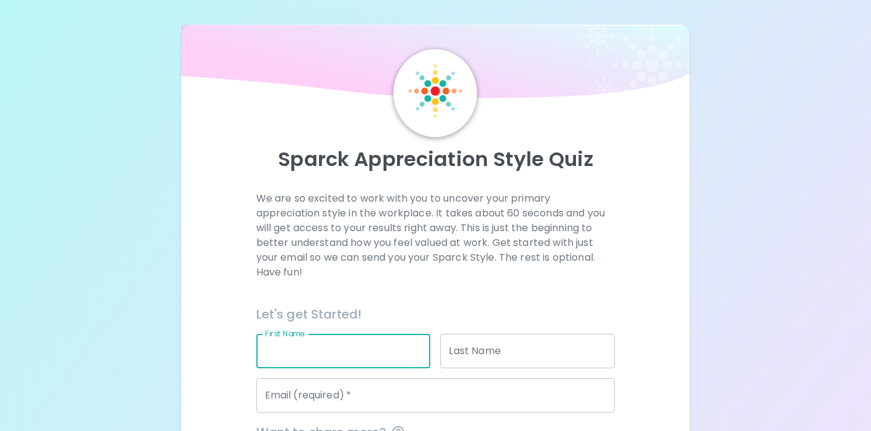
click at [356, 350] on input "First Name" at bounding box center [343, 351] width 174 height 34
type input "Deka"
type input "Boss"
type input "[EMAIL_ADDRESS][DOMAIN_NAME]"
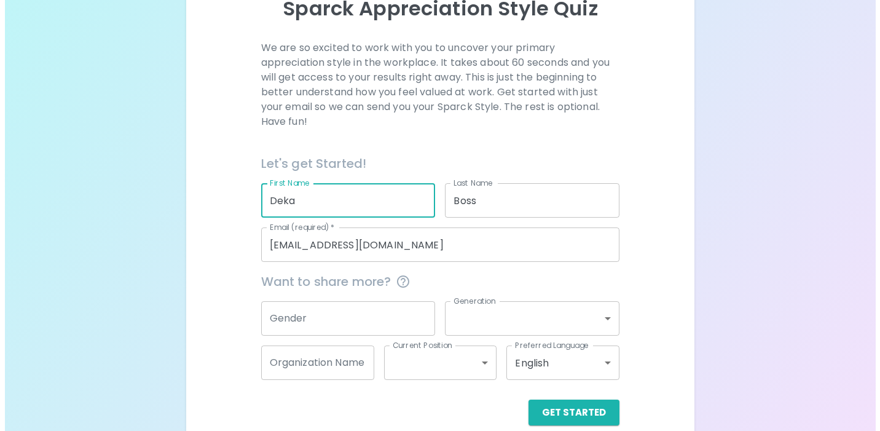
scroll to position [170, 0]
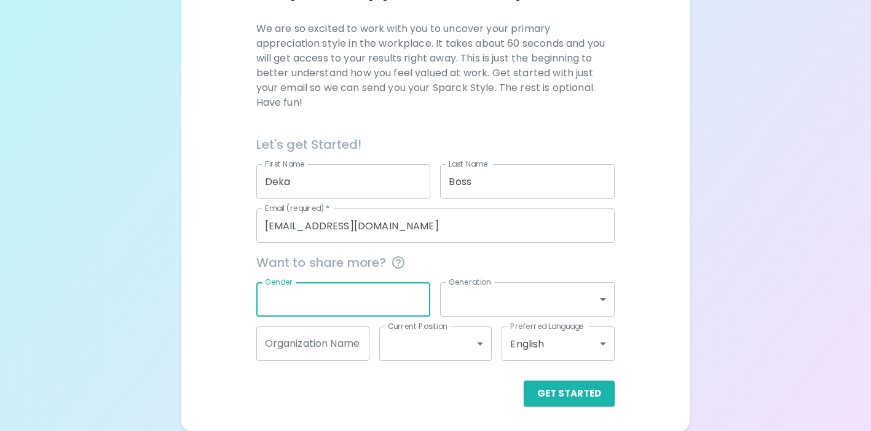
click at [404, 301] on input "Gender" at bounding box center [343, 299] width 174 height 34
type input "[DEMOGRAPHIC_DATA]"
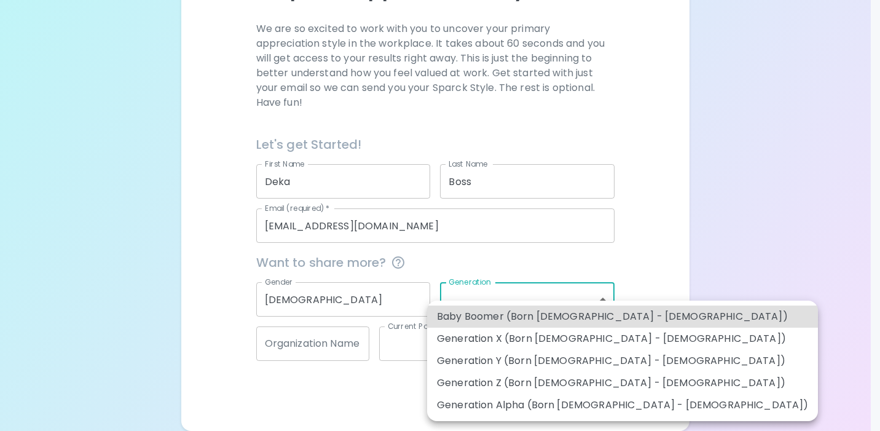
click at [471, 308] on body "Sparck Appreciation Style Quiz We are so excited to work with you to uncover yo…" at bounding box center [440, 130] width 880 height 600
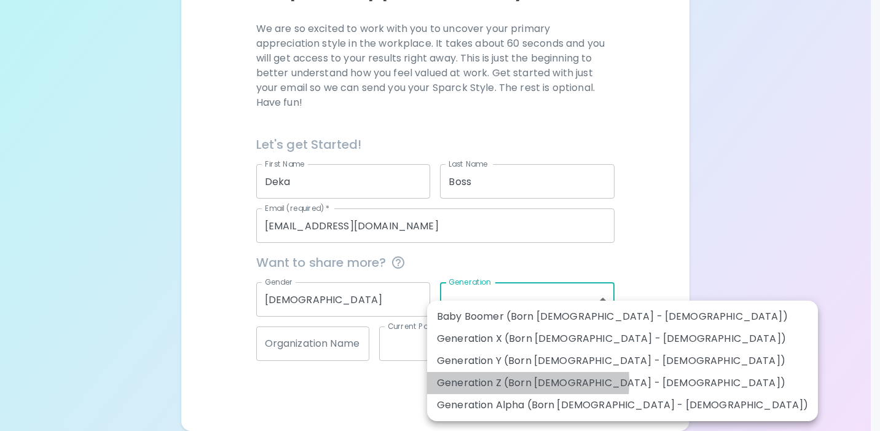
click at [479, 382] on li "Generation Z (Born [DEMOGRAPHIC_DATA] - [DEMOGRAPHIC_DATA])" at bounding box center [622, 383] width 391 height 22
type input "generation_z"
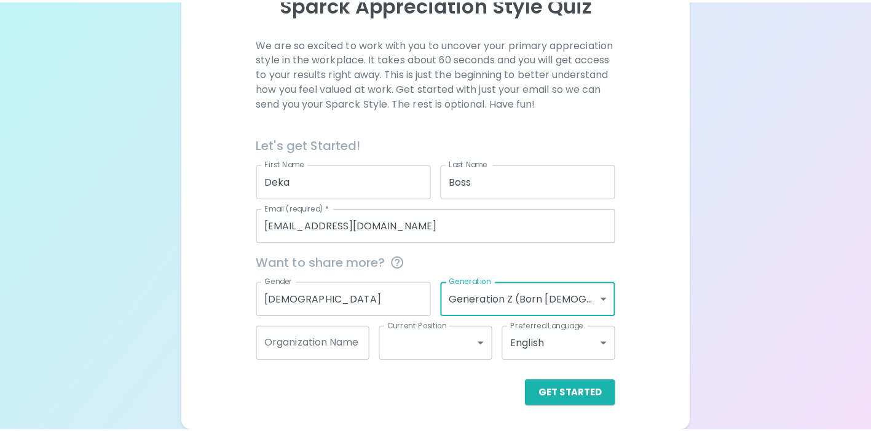
scroll to position [155, 0]
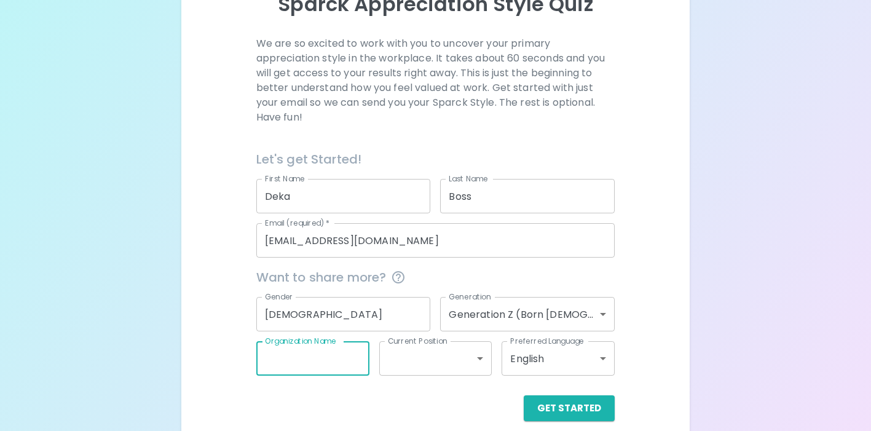
click at [327, 359] on input "Organization Name" at bounding box center [312, 358] width 113 height 34
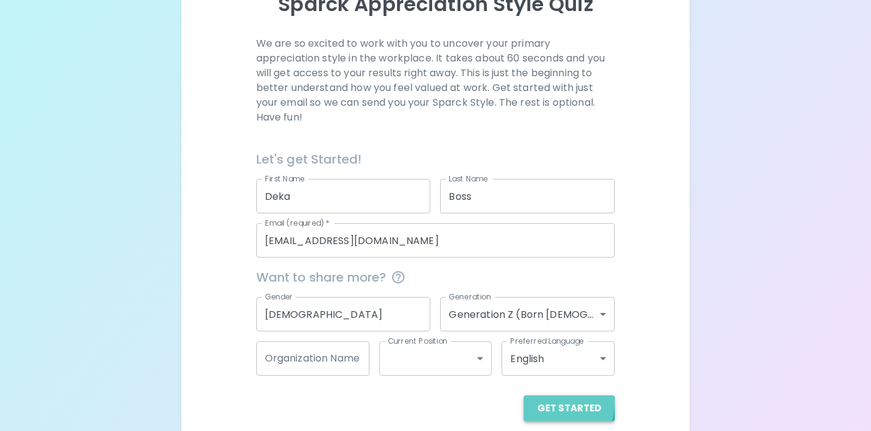
click at [551, 402] on button "Get Started" at bounding box center [568, 408] width 91 height 26
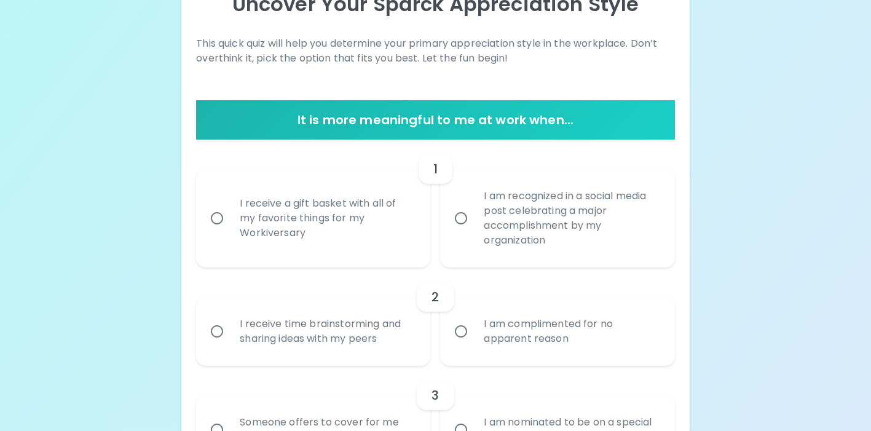
click at [480, 350] on div "I am complimented for no apparent reason" at bounding box center [571, 331] width 194 height 59
click at [474, 344] on input "I am complimented for no apparent reason" at bounding box center [461, 331] width 26 height 26
radio input "true"
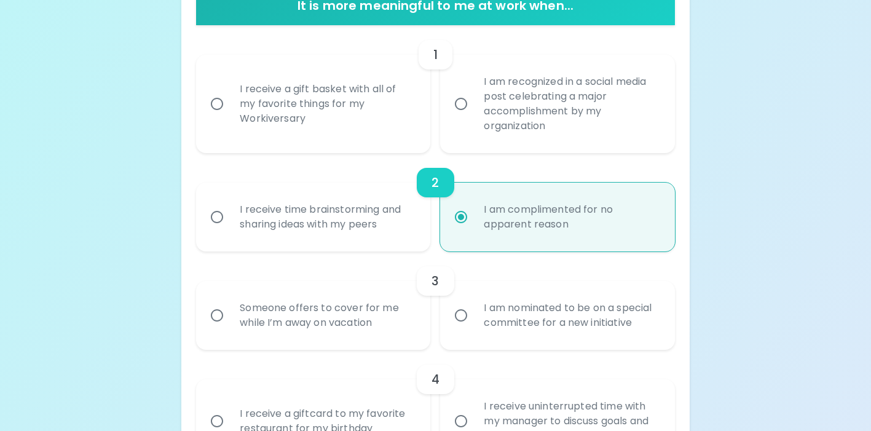
scroll to position [270, 0]
click at [444, 101] on label "I am recognized in a social media post celebrating a major accomplishment by my…" at bounding box center [550, 103] width 234 height 98
click at [448, 101] on input "I am recognized in a social media post celebrating a major accomplishment by my…" at bounding box center [461, 103] width 26 height 26
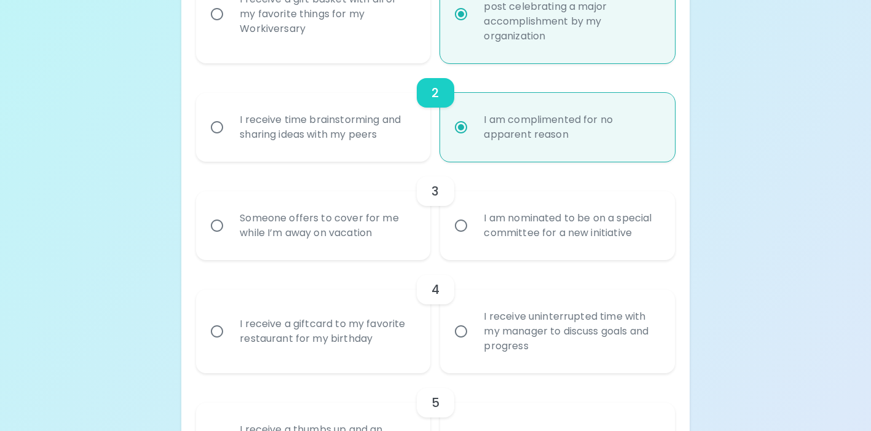
scroll to position [368, 0]
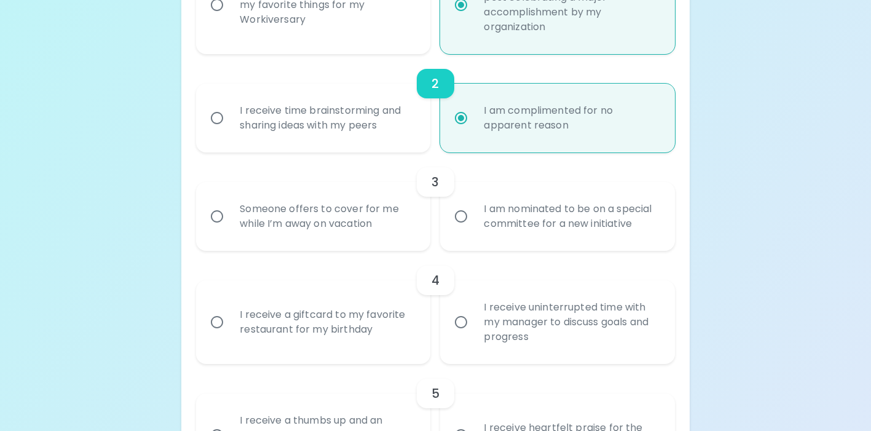
radio input "true"
click at [409, 235] on div "Someone offers to cover for me while I’m away on vacation" at bounding box center [327, 216] width 194 height 59
click at [230, 229] on input "Someone offers to cover for me while I’m away on vacation" at bounding box center [217, 216] width 26 height 26
radio input "true"
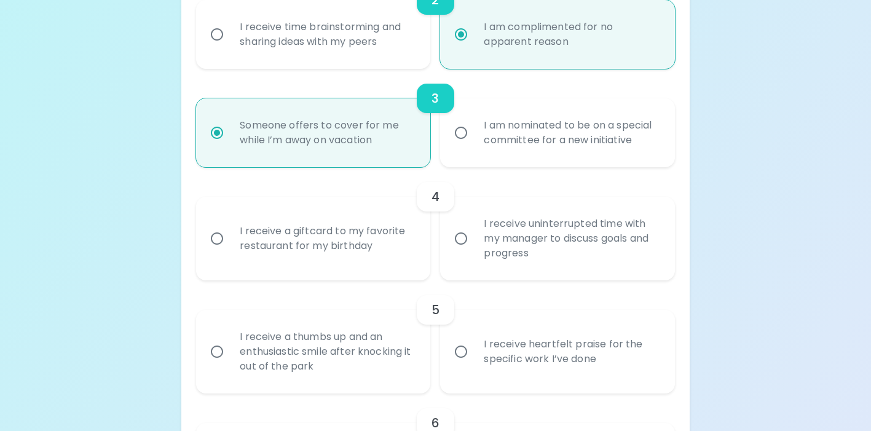
scroll to position [466, 0]
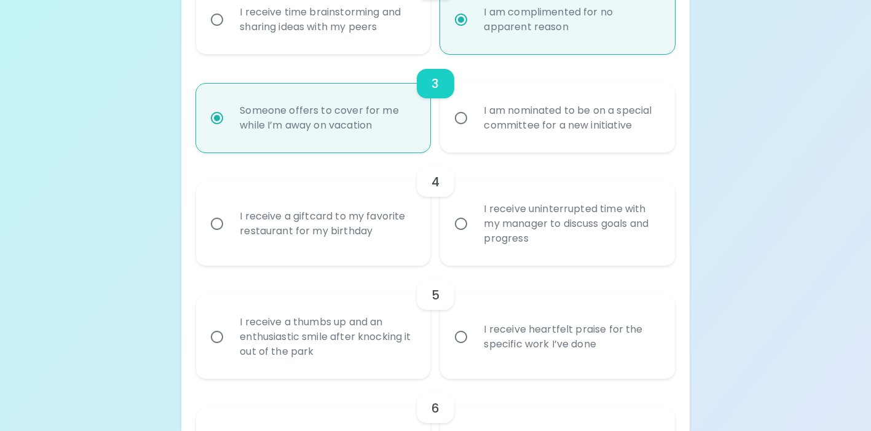
radio input "true"
click at [409, 235] on div "I receive a giftcard to my favorite restaurant for my birthday" at bounding box center [327, 223] width 194 height 59
click at [230, 235] on input "I receive a giftcard to my favorite restaurant for my birthday" at bounding box center [217, 224] width 26 height 26
radio input "false"
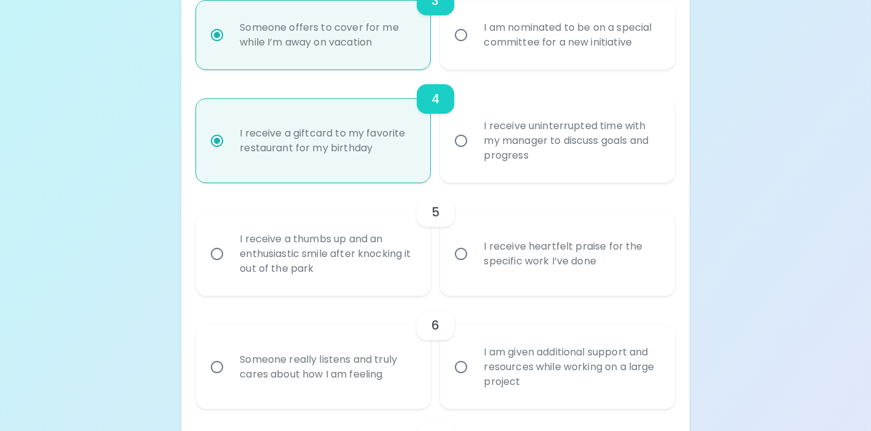
scroll to position [565, 0]
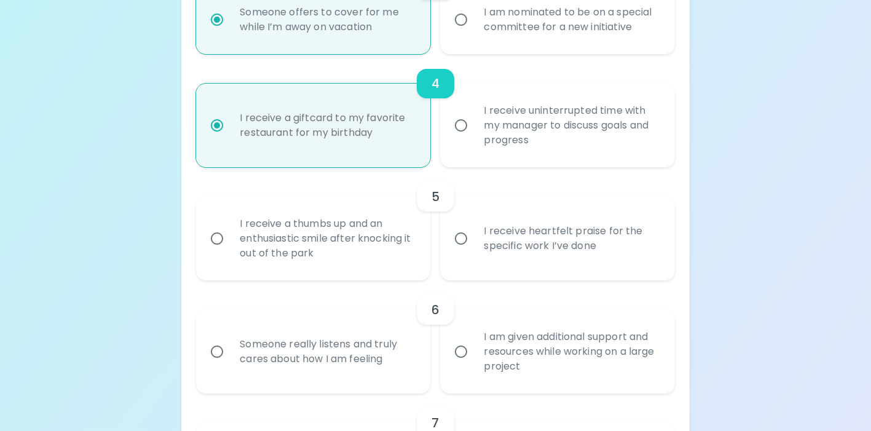
radio input "true"
click at [463, 243] on input "I receive heartfelt praise for the specific work I’ve done" at bounding box center [461, 238] width 26 height 26
radio input "false"
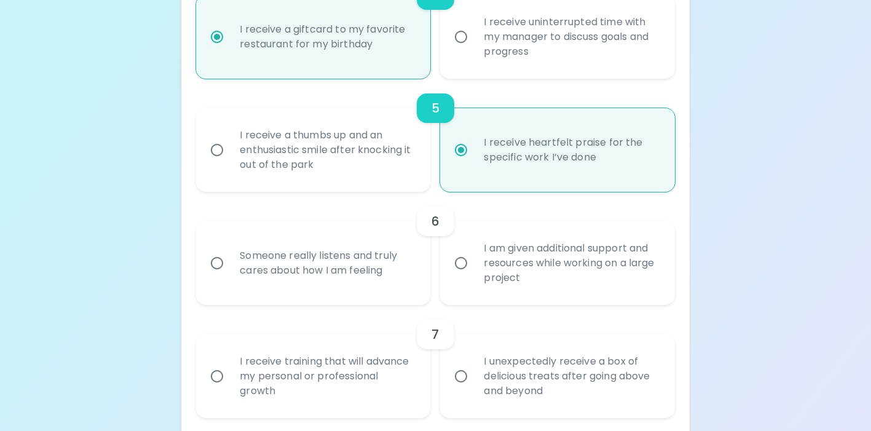
scroll to position [663, 0]
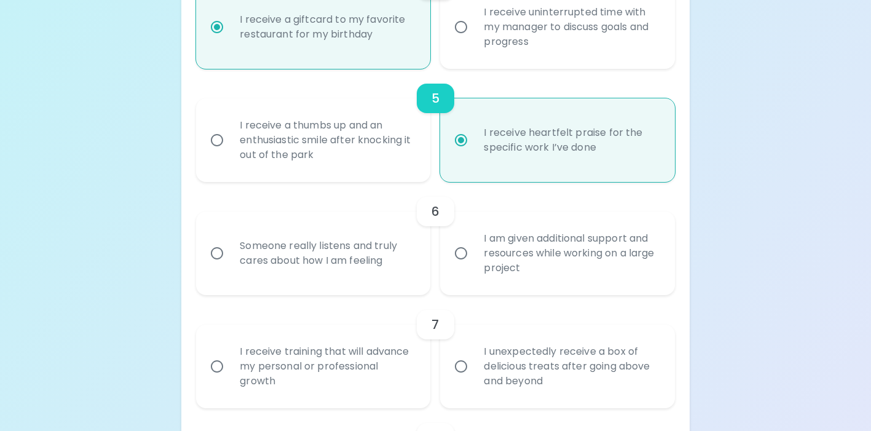
radio input "true"
click at [459, 262] on input "I am given additional support and resources while working on a large project" at bounding box center [461, 253] width 26 height 26
radio input "false"
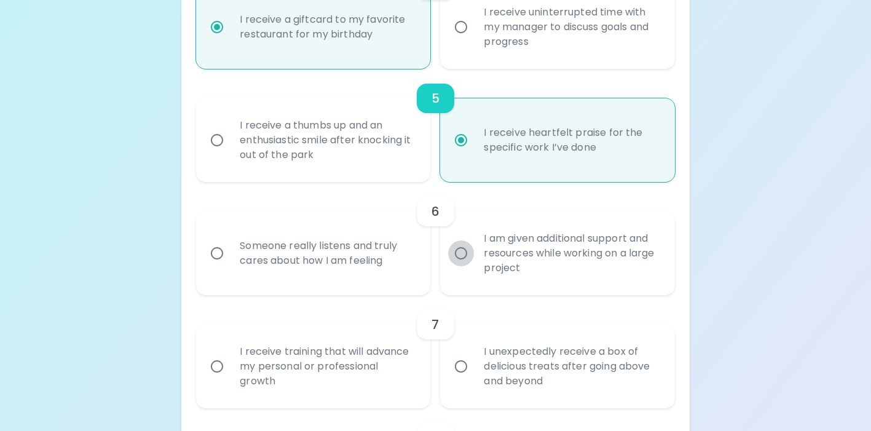
radio input "false"
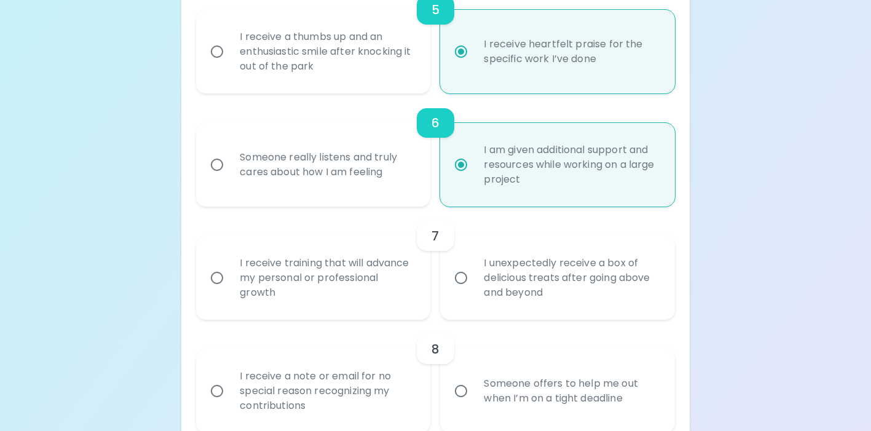
scroll to position [761, 0]
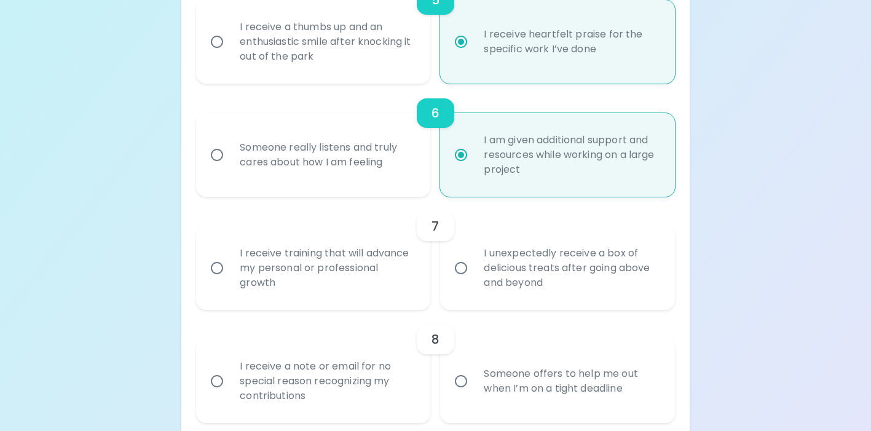
radio input "true"
click at [410, 270] on div "I receive training that will advance my personal or professional growth" at bounding box center [327, 268] width 194 height 74
click at [230, 270] on input "I receive training that will advance my personal or professional growth" at bounding box center [217, 268] width 26 height 26
radio input "false"
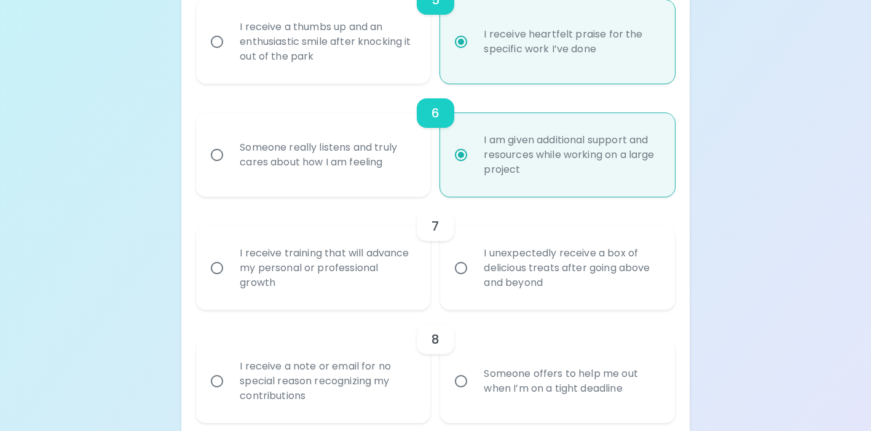
radio input "false"
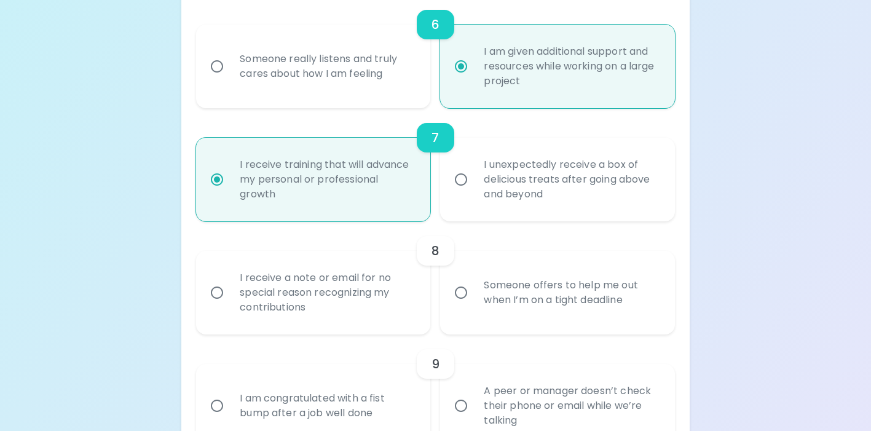
scroll to position [860, 0]
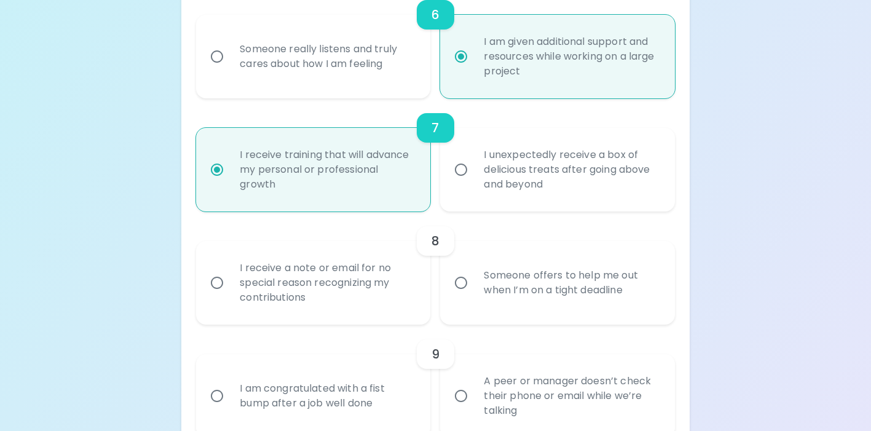
radio input "true"
click at [463, 287] on input "Someone offers to help me out when I’m on a tight deadline" at bounding box center [461, 283] width 26 height 26
radio input "false"
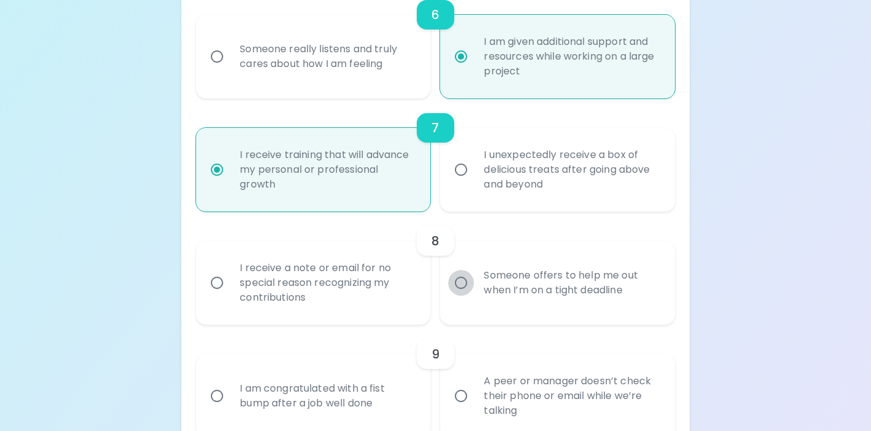
radio input "false"
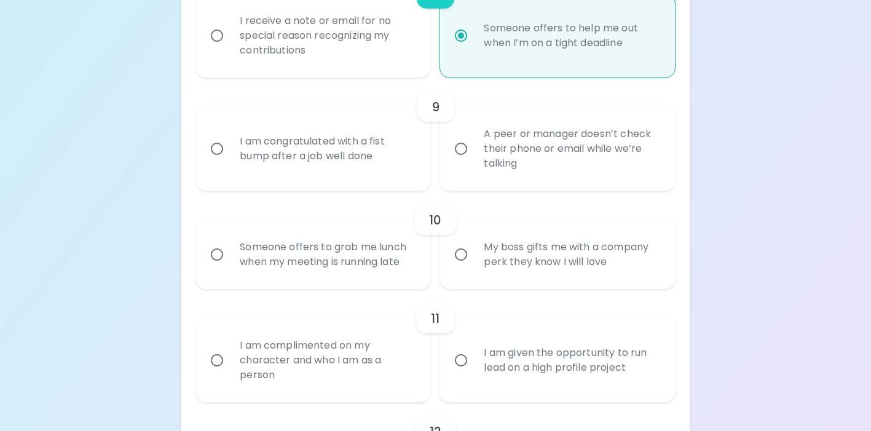
scroll to position [1116, 0]
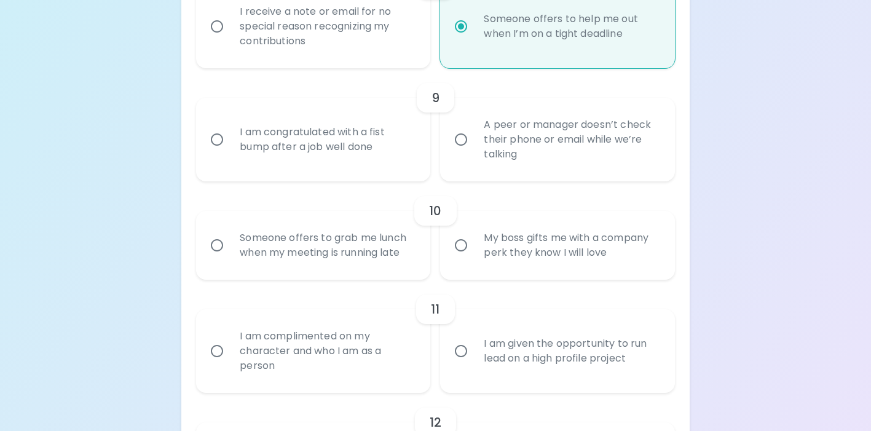
radio input "true"
click at [468, 139] on input "A peer or manager doesn’t check their phone or email while we’re talking" at bounding box center [461, 140] width 26 height 26
radio input "false"
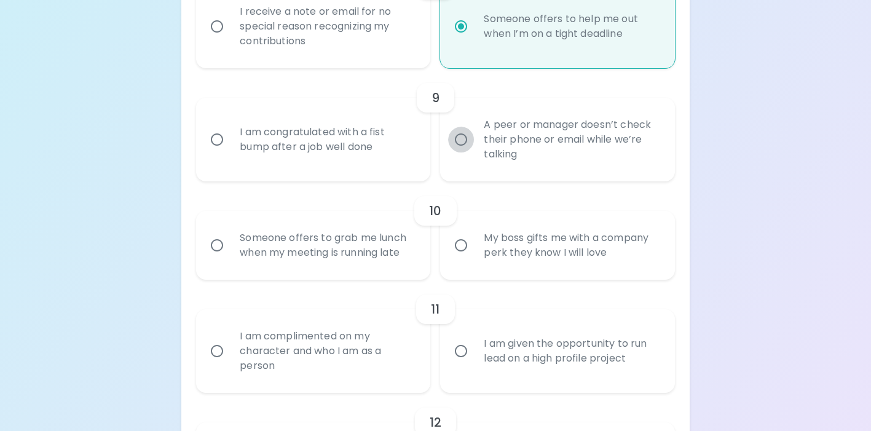
radio input "false"
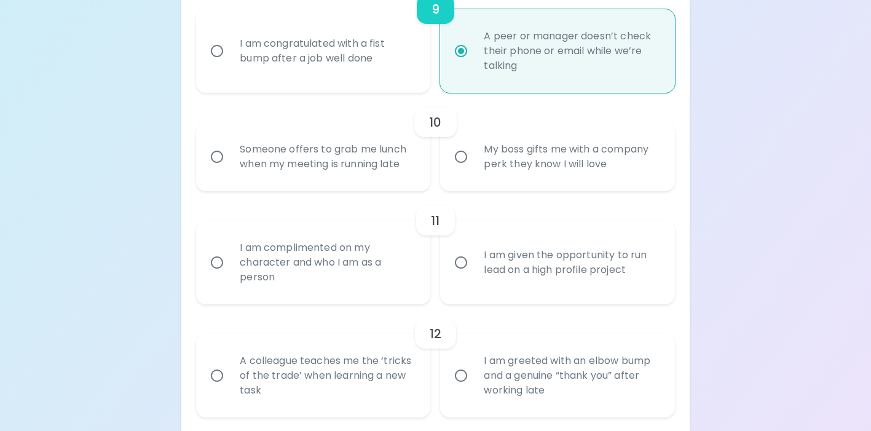
scroll to position [1214, 0]
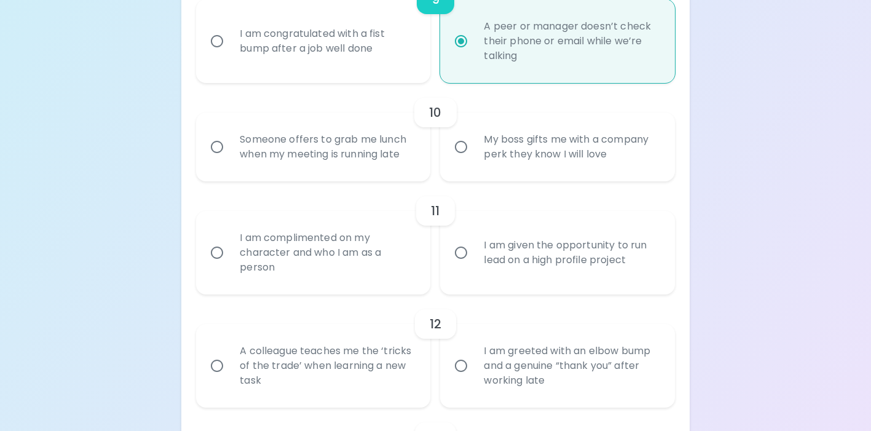
radio input "true"
click at [404, 152] on div "Someone offers to grab me lunch when my meeting is running late" at bounding box center [327, 146] width 194 height 59
click at [230, 152] on input "Someone offers to grab me lunch when my meeting is running late" at bounding box center [217, 147] width 26 height 26
radio input "false"
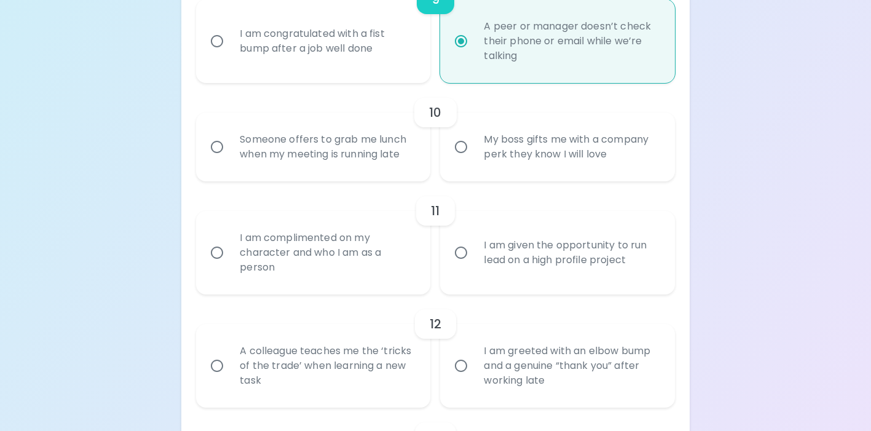
radio input "false"
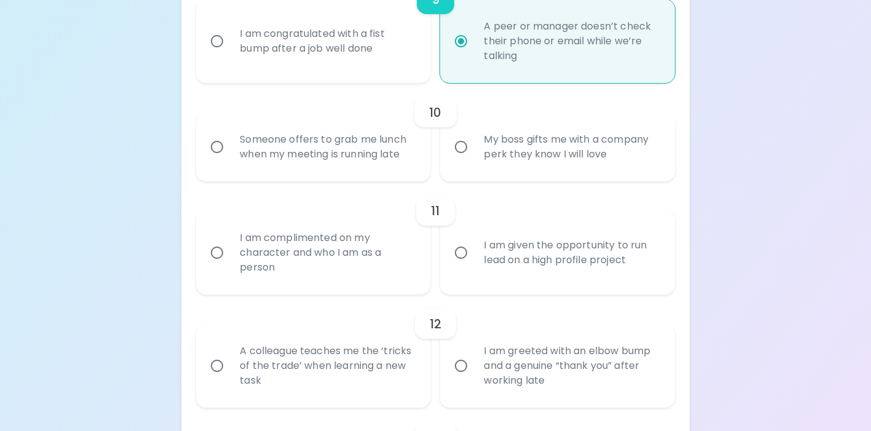
radio input "false"
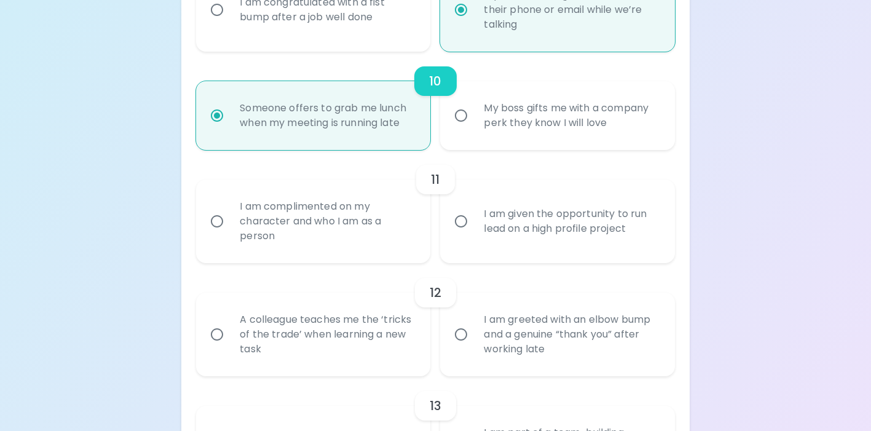
scroll to position [1312, 0]
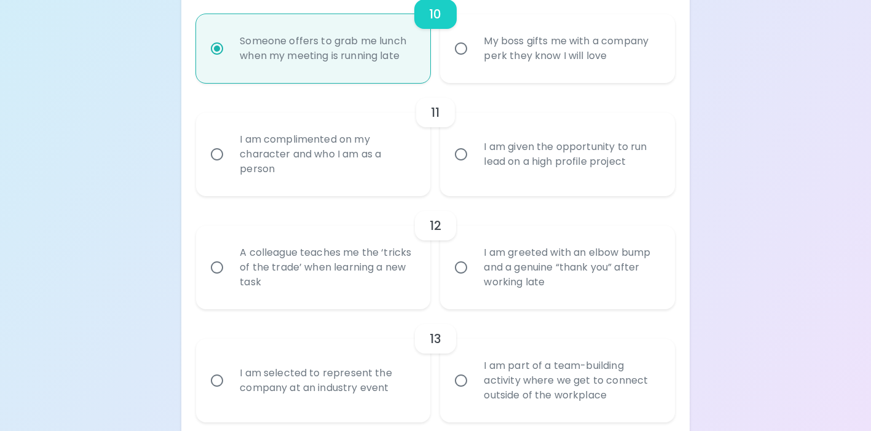
radio input "true"
click at [404, 152] on div "I am complimented on my character and who I am as a person" at bounding box center [327, 154] width 194 height 74
click at [230, 152] on input "I am complimented on my character and who I am as a person" at bounding box center [217, 154] width 26 height 26
radio input "false"
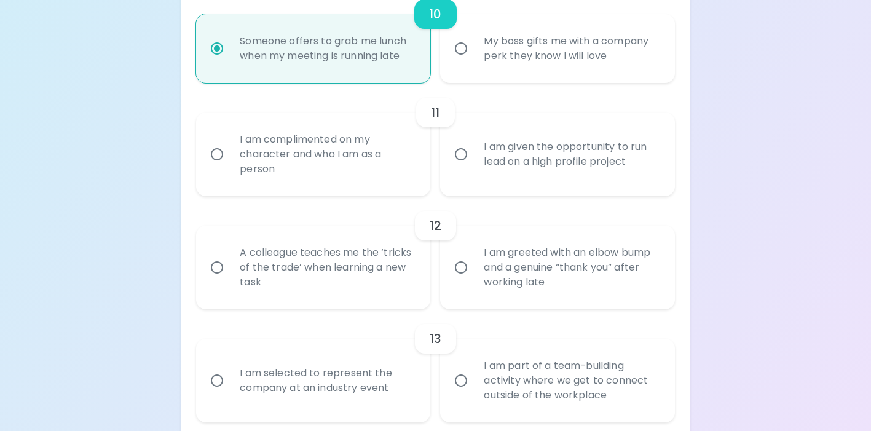
radio input "false"
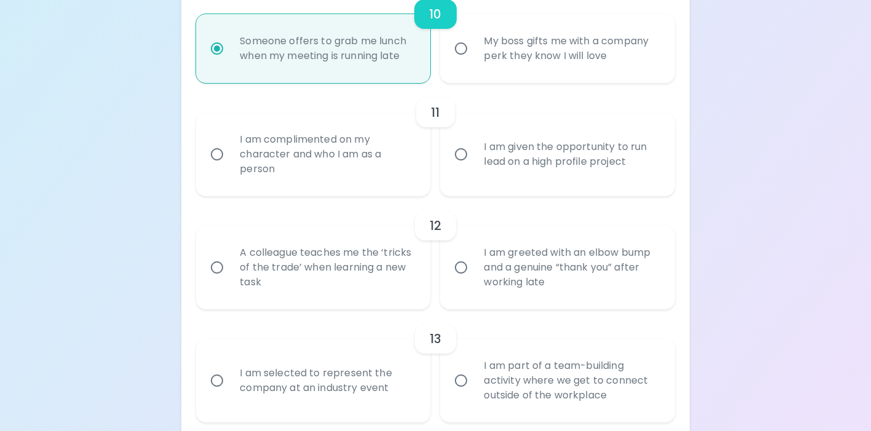
radio input "false"
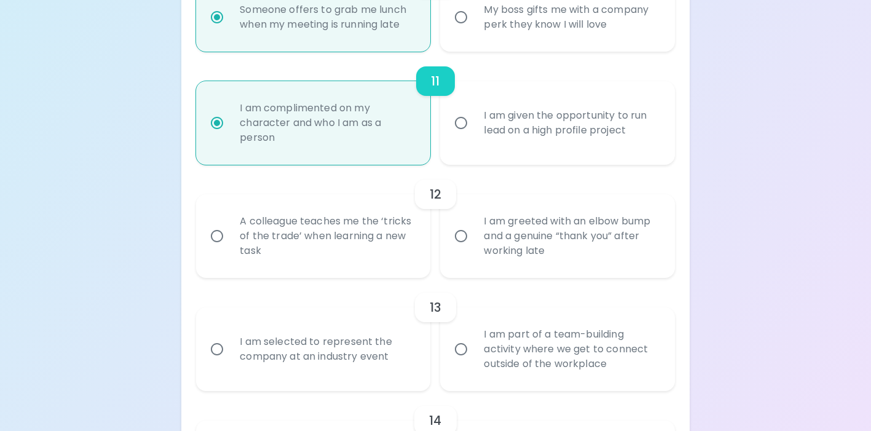
scroll to position [1411, 0]
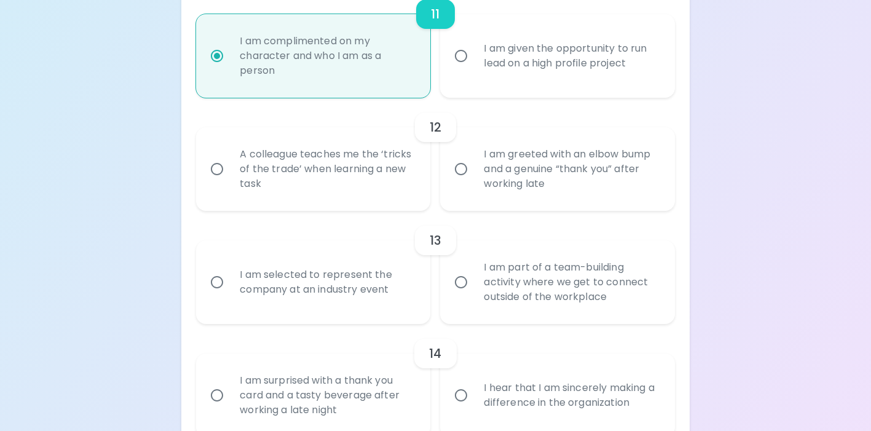
radio input "true"
click at [404, 152] on div "A colleague teaches me the ‘tricks of the trade’ when learning a new task" at bounding box center [327, 169] width 194 height 74
click at [230, 156] on input "A colleague teaches me the ‘tricks of the trade’ when learning a new task" at bounding box center [217, 169] width 26 height 26
radio input "false"
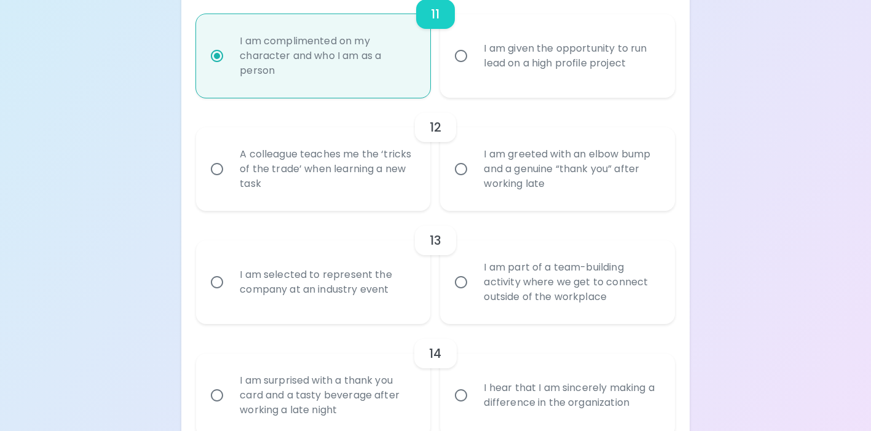
radio input "false"
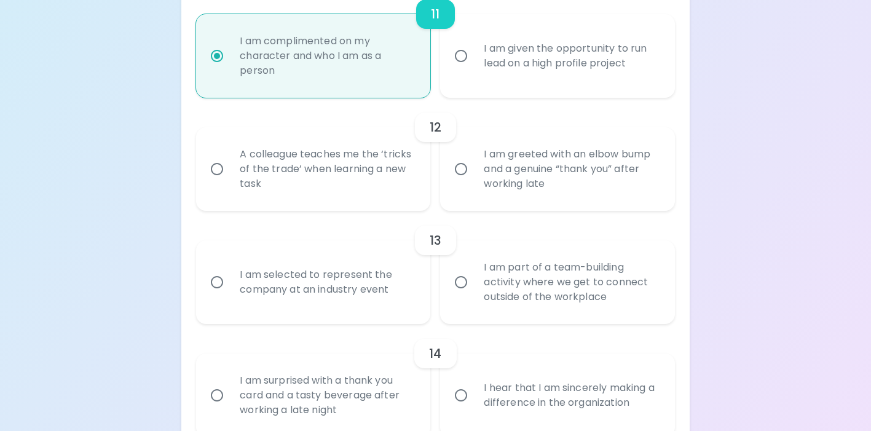
radio input "false"
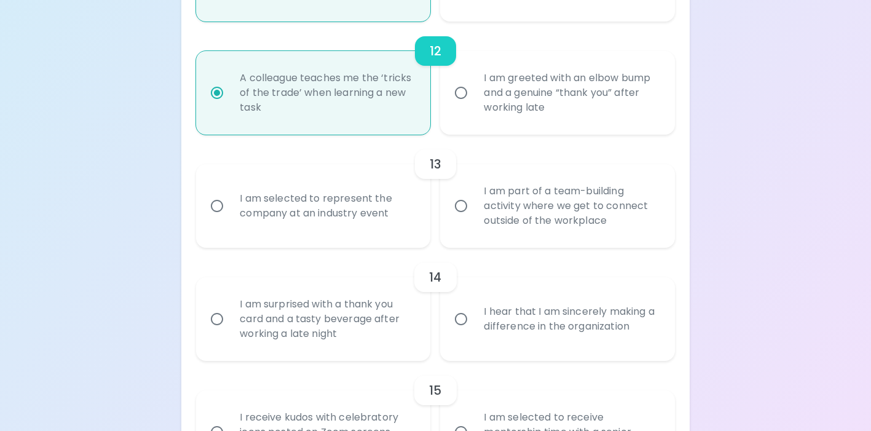
scroll to position [1509, 0]
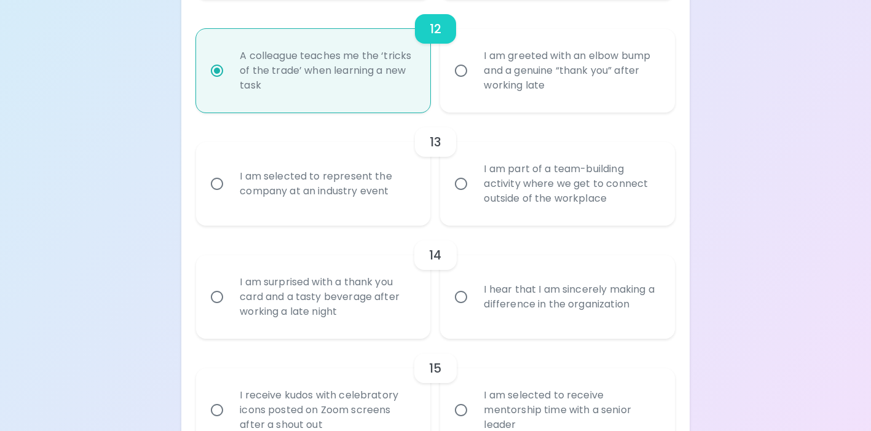
radio input "true"
click at [466, 187] on input "I am part of a team-building activity where we get to connect outside of the wo…" at bounding box center [461, 184] width 26 height 26
radio input "false"
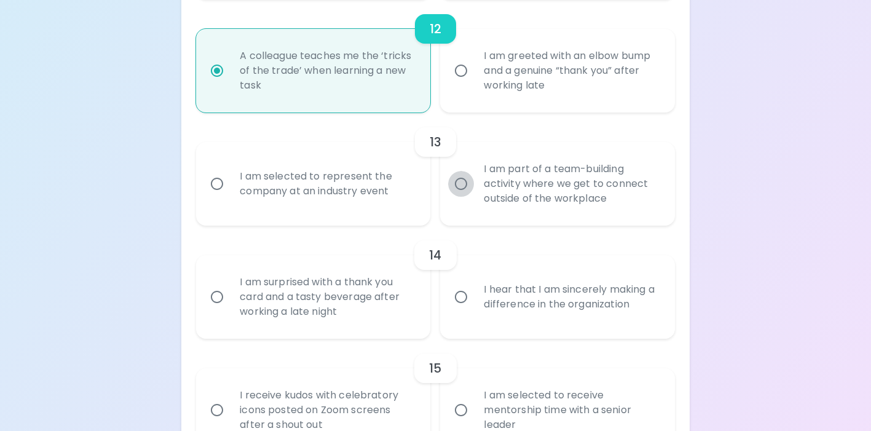
radio input "false"
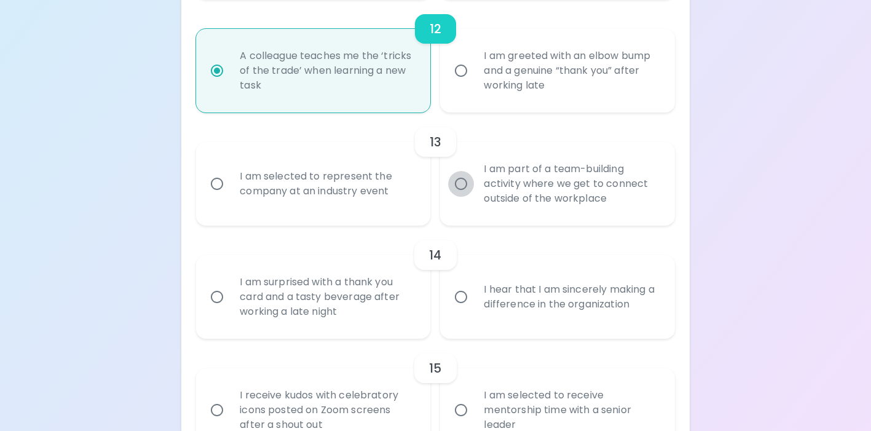
radio input "false"
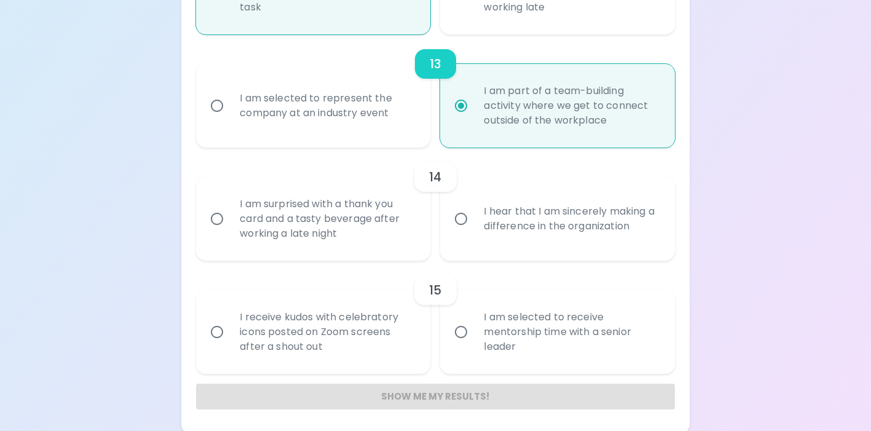
scroll to position [1590, 0]
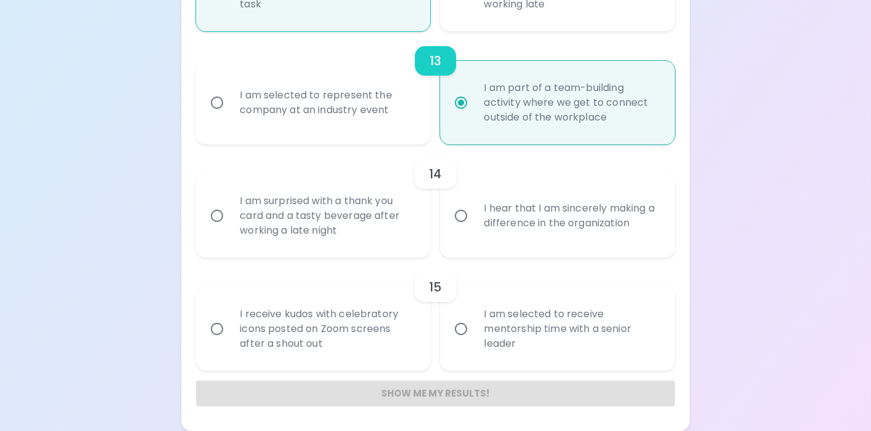
radio input "true"
click at [465, 224] on input "I hear that I am sincerely making a difference in the organization" at bounding box center [461, 216] width 26 height 26
radio input "false"
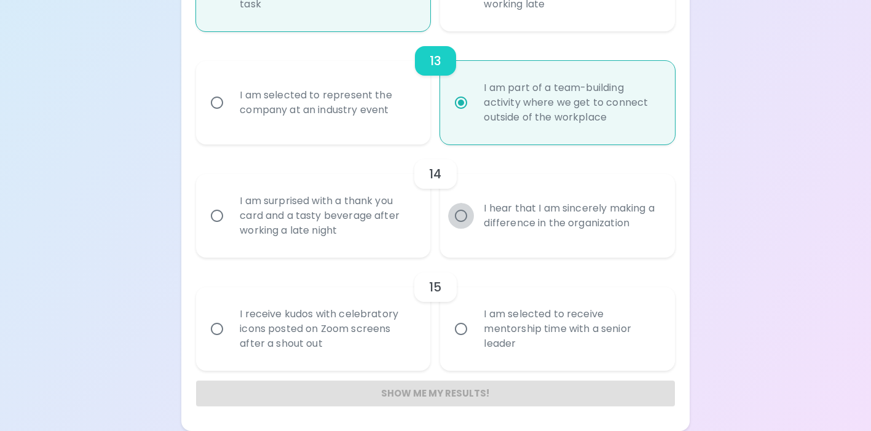
radio input "false"
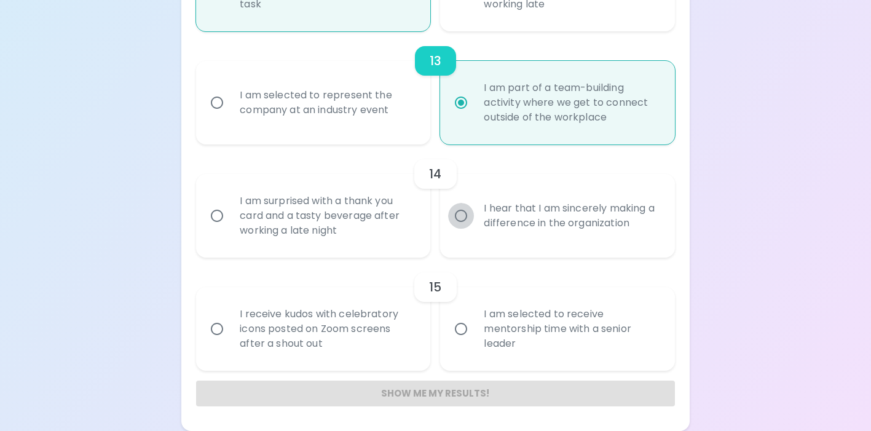
radio input "false"
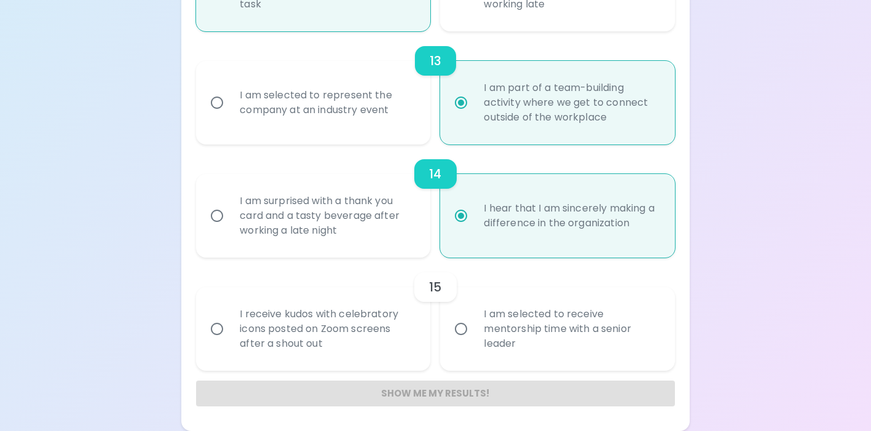
radio input "true"
click at [404, 326] on div "I receive kudos with celebratory icons posted on Zoom screens after a shout out" at bounding box center [327, 329] width 194 height 74
click at [230, 326] on input "I receive kudos with celebratory icons posted on Zoom screens after a shout out" at bounding box center [217, 329] width 26 height 26
radio input "false"
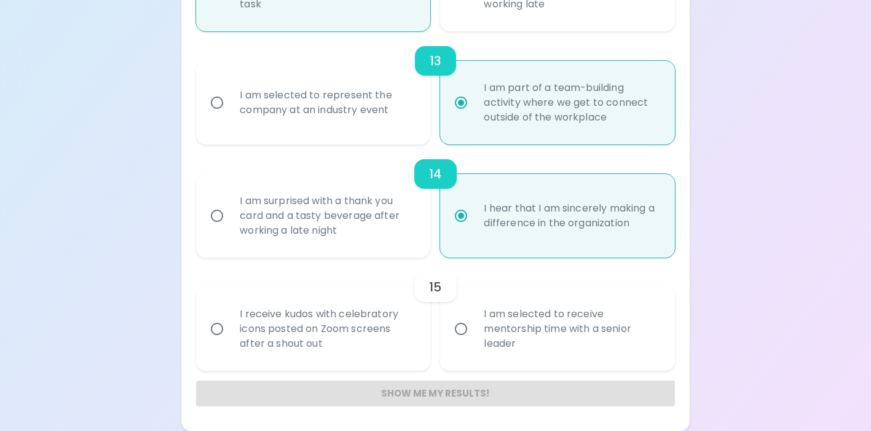
radio input "false"
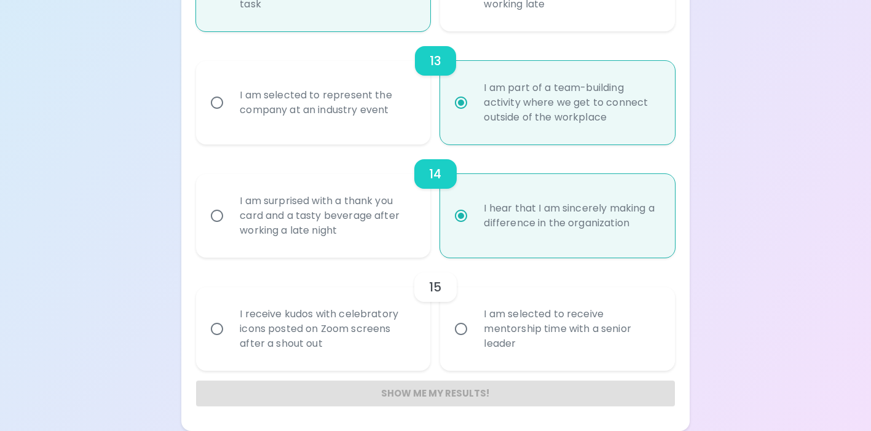
radio input "false"
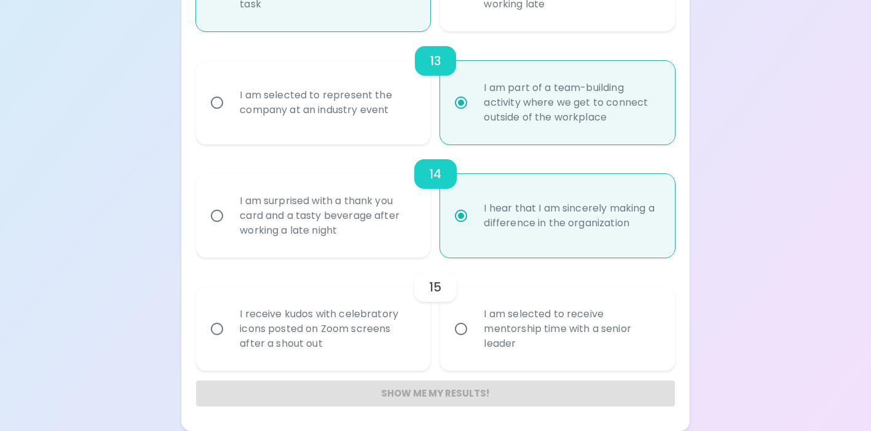
radio input "false"
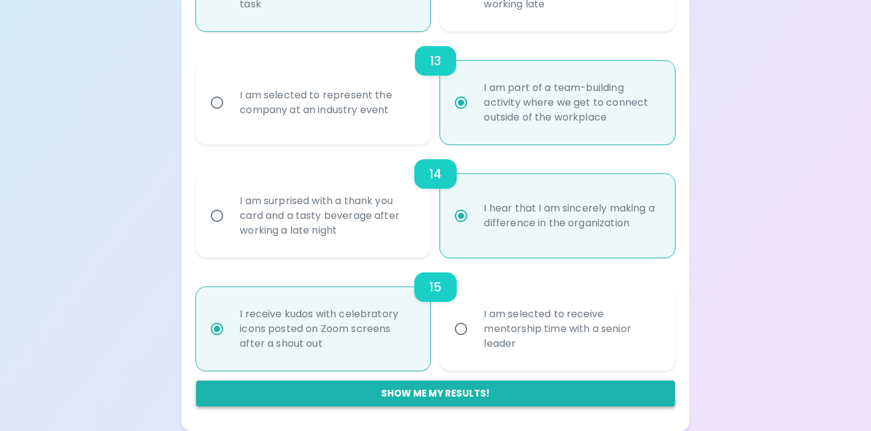
radio input "true"
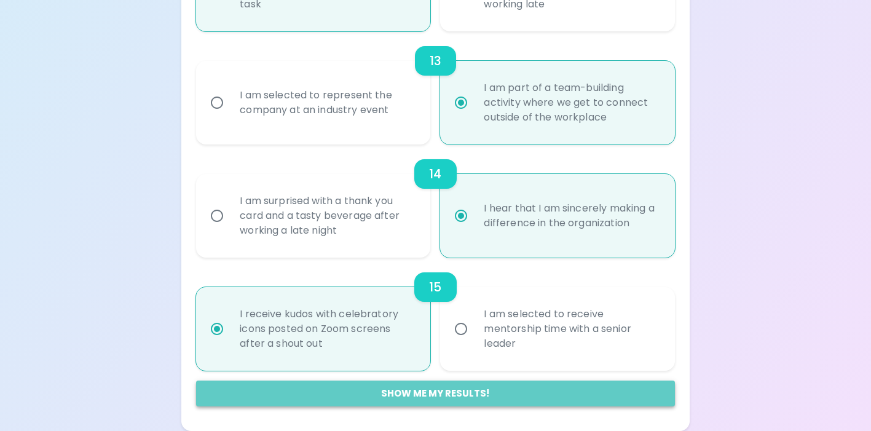
click at [429, 392] on button "Show me my results!" at bounding box center [435, 393] width 479 height 26
radio input "false"
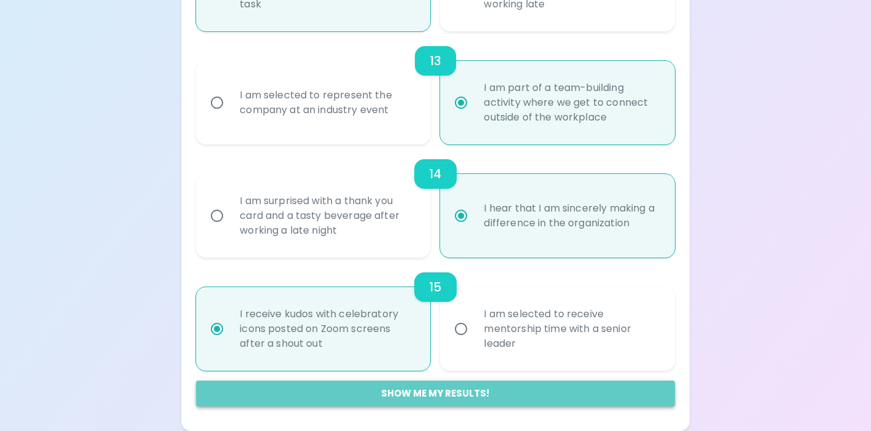
radio input "false"
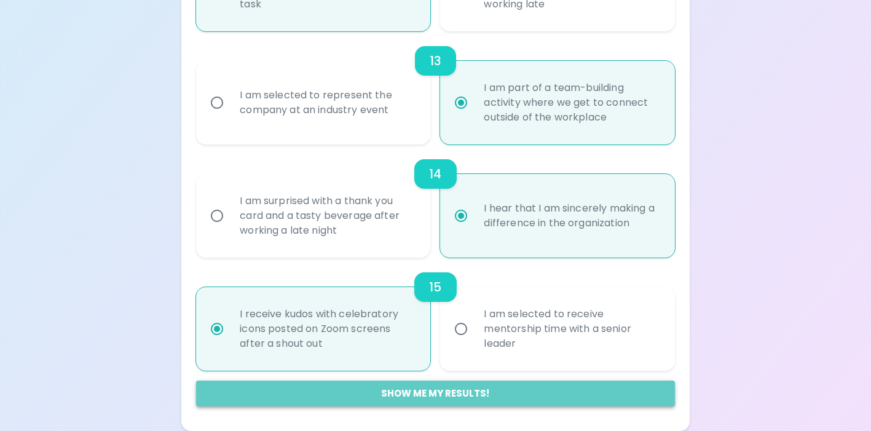
radio input "false"
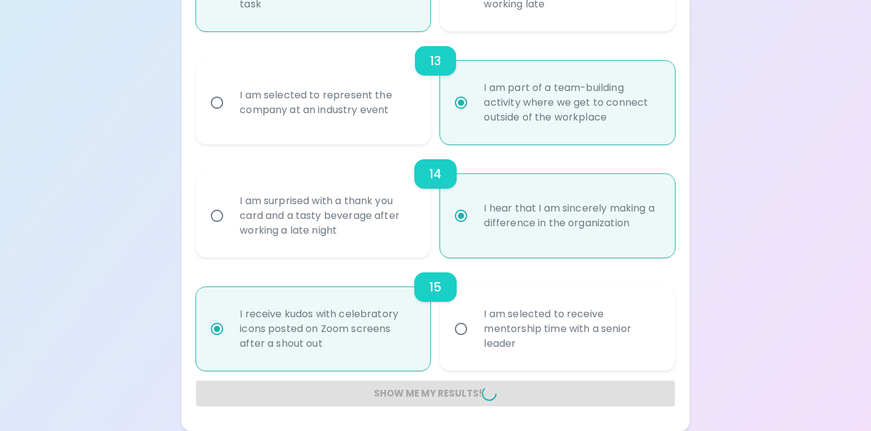
radio input "false"
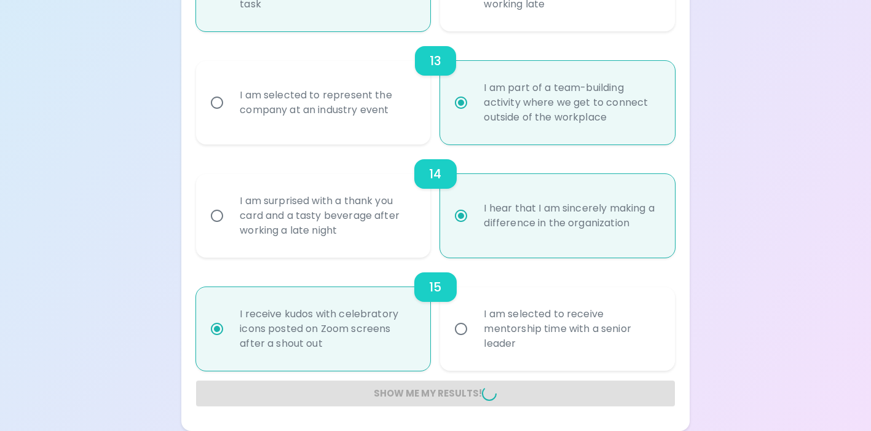
radio input "false"
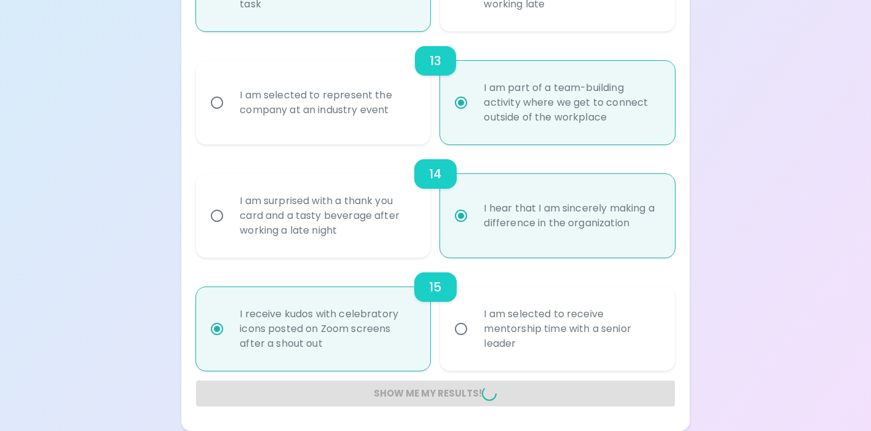
radio input "false"
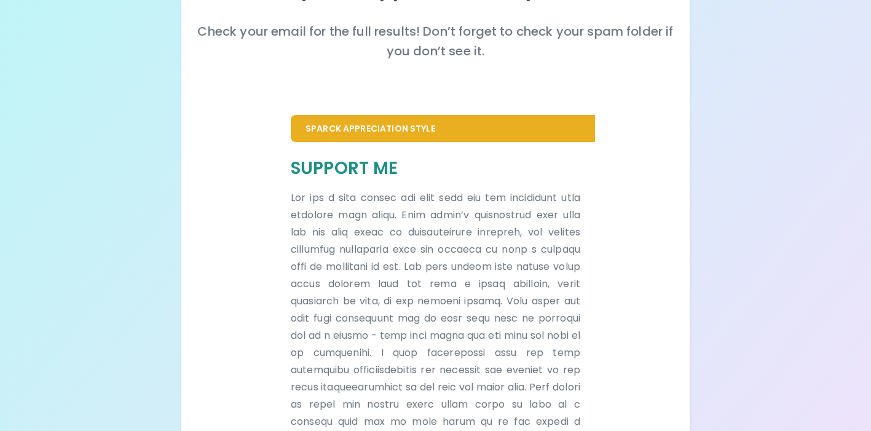
scroll to position [169, 0]
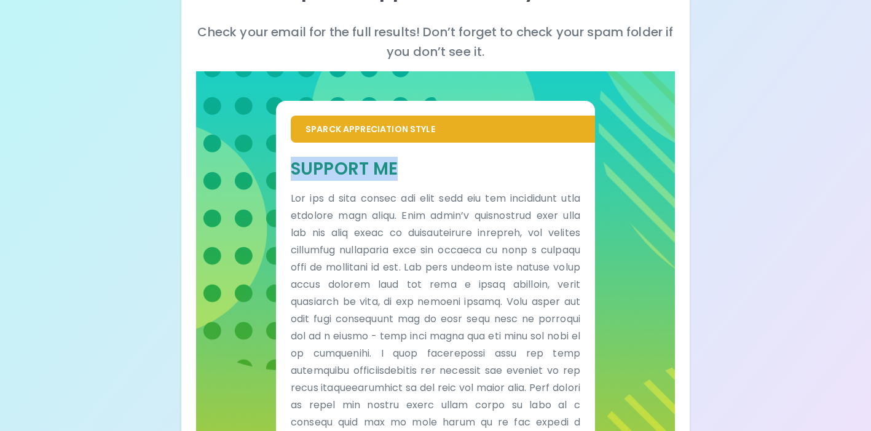
drag, startPoint x: 284, startPoint y: 168, endPoint x: 427, endPoint y: 174, distance: 142.7
click at [427, 174] on div "Support Me" at bounding box center [435, 363] width 319 height 441
copy h5 "Support Me"
